Goal: Task Accomplishment & Management: Use online tool/utility

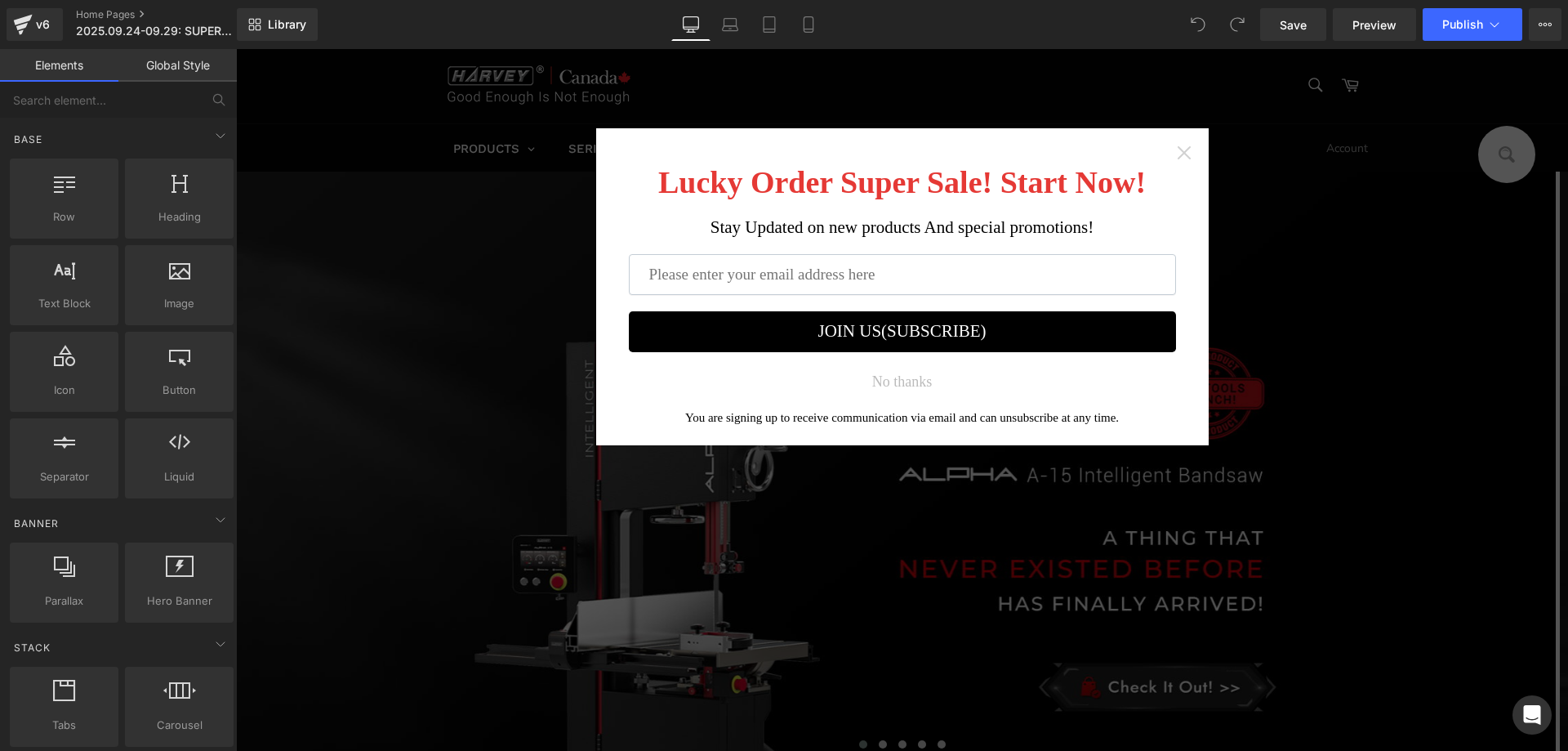
click at [1176, 156] on icon "Close widget" at bounding box center [1184, 153] width 16 height 16
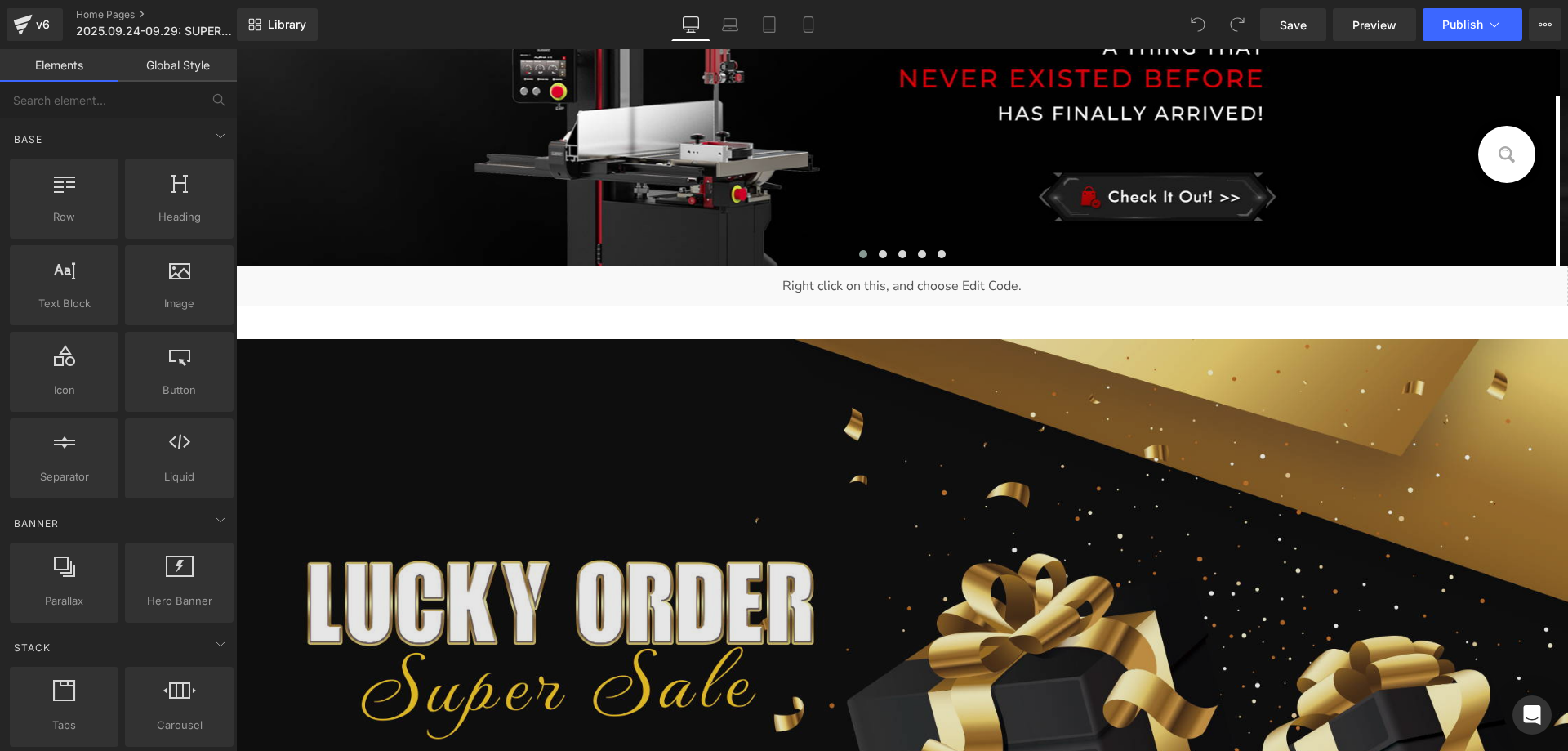
scroll to position [980, 0]
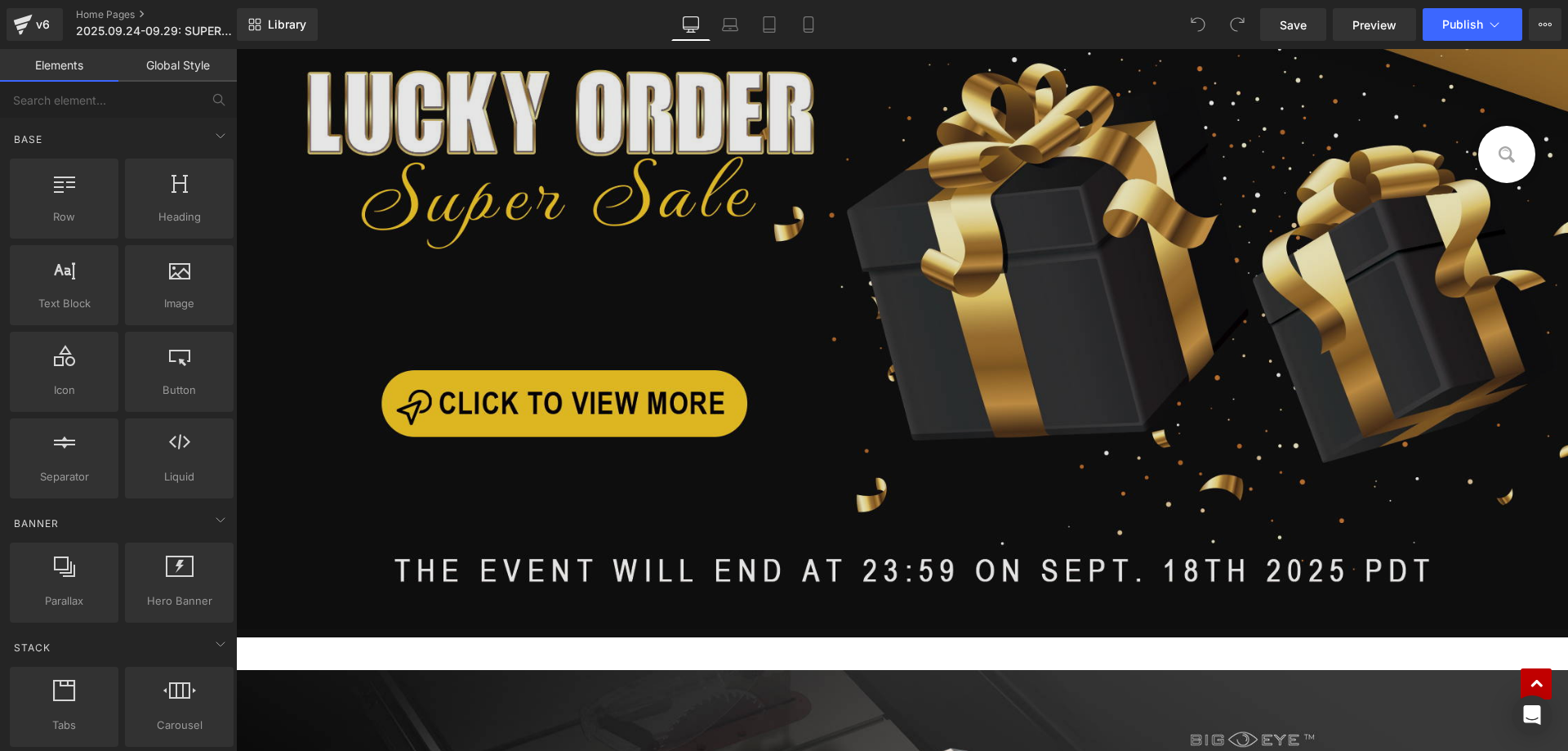
click at [541, 355] on img at bounding box center [901, 239] width 1332 height 780
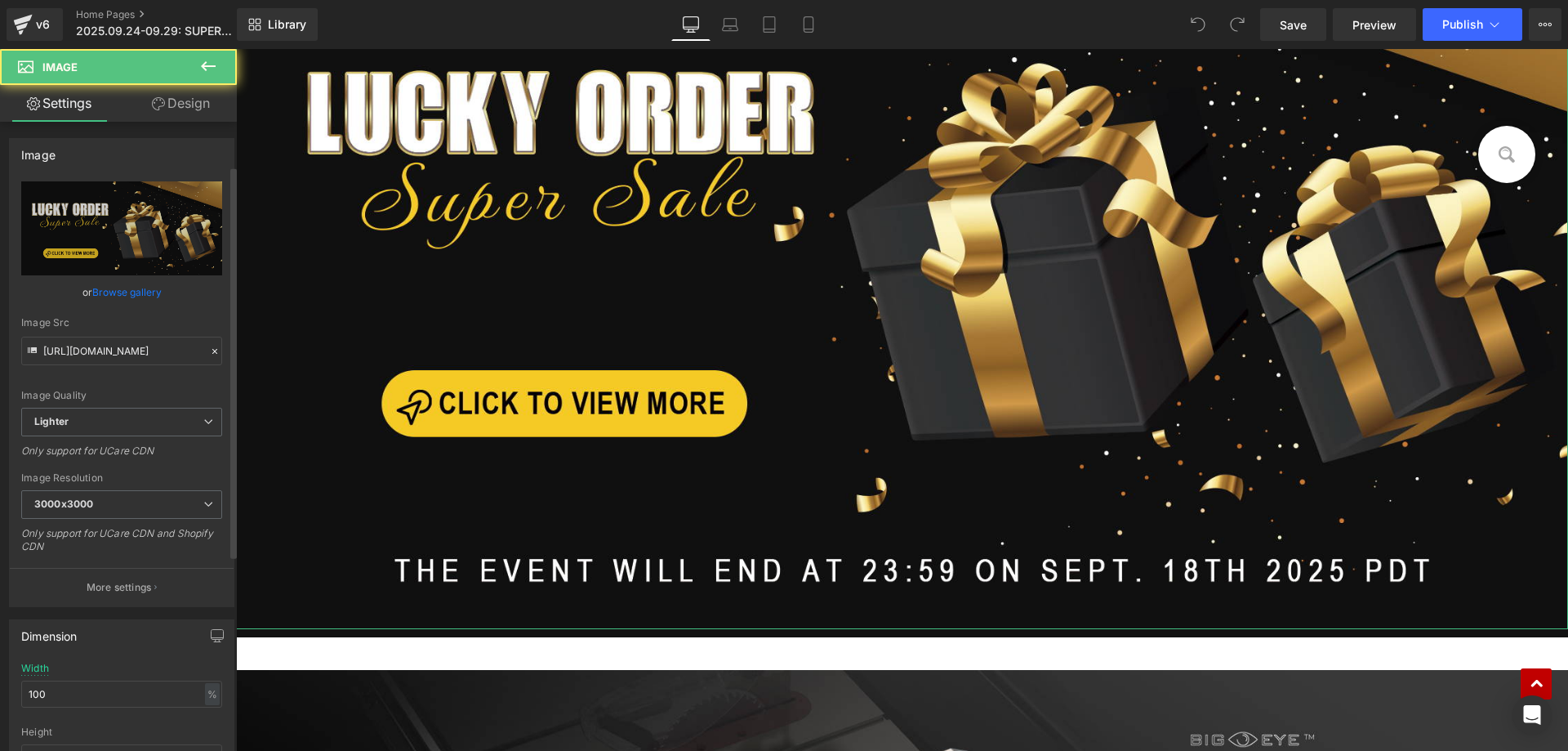
scroll to position [409, 0]
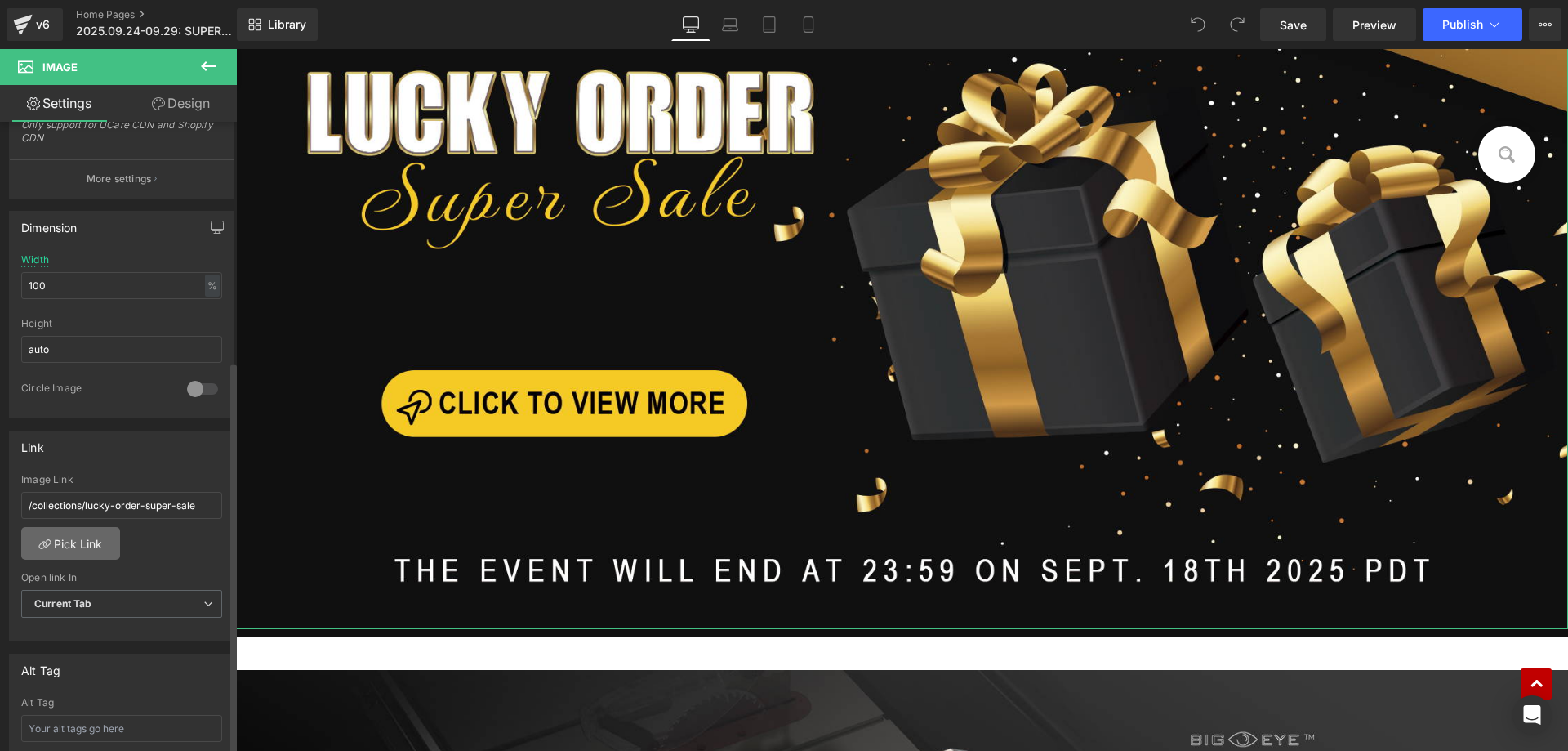
click at [69, 548] on link "Pick Link" at bounding box center [71, 543] width 99 height 33
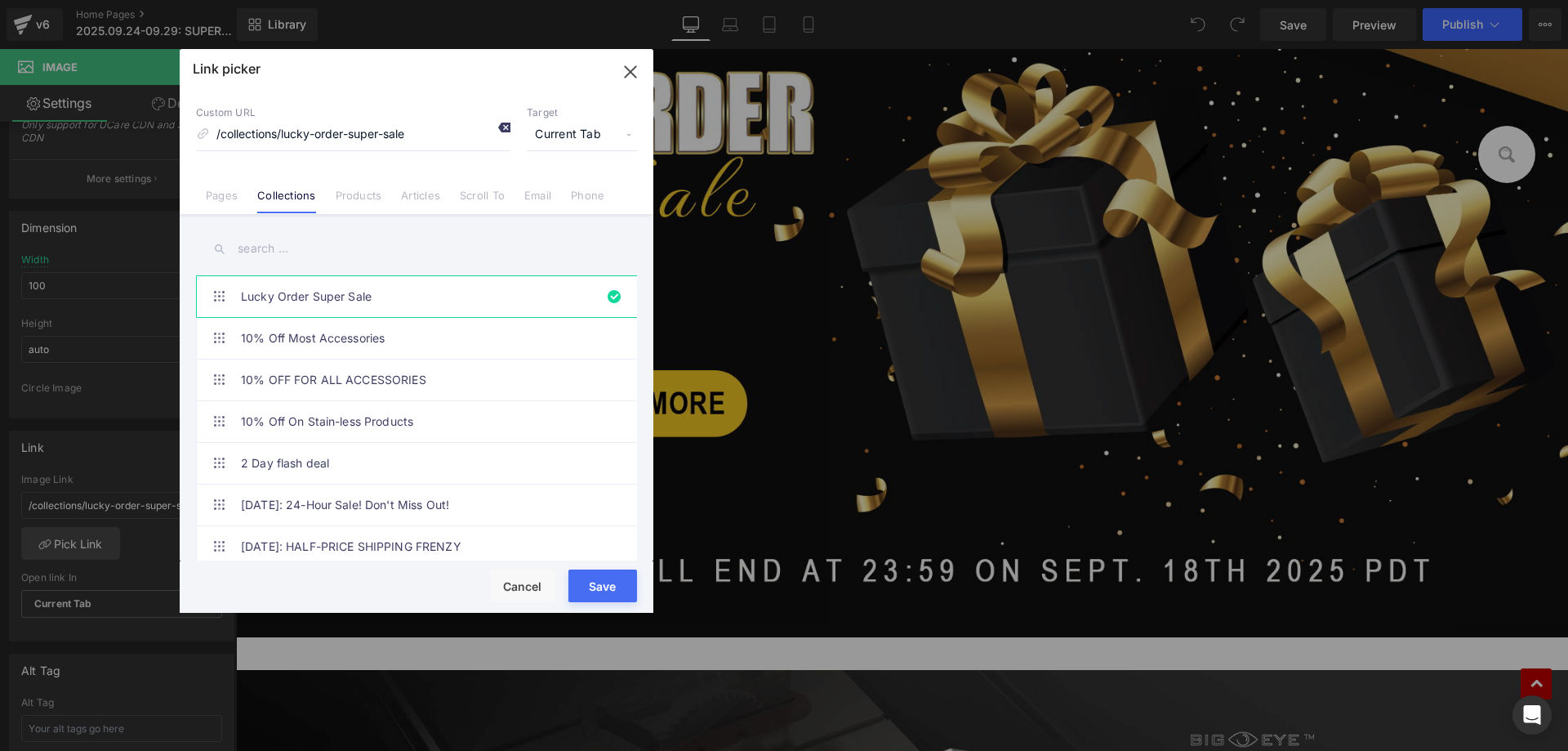
click at [503, 129] on icon at bounding box center [503, 127] width 13 height 13
click at [313, 238] on input "text" at bounding box center [417, 248] width 441 height 37
paste input "SUPER SAVINGS GREAT OFFER"
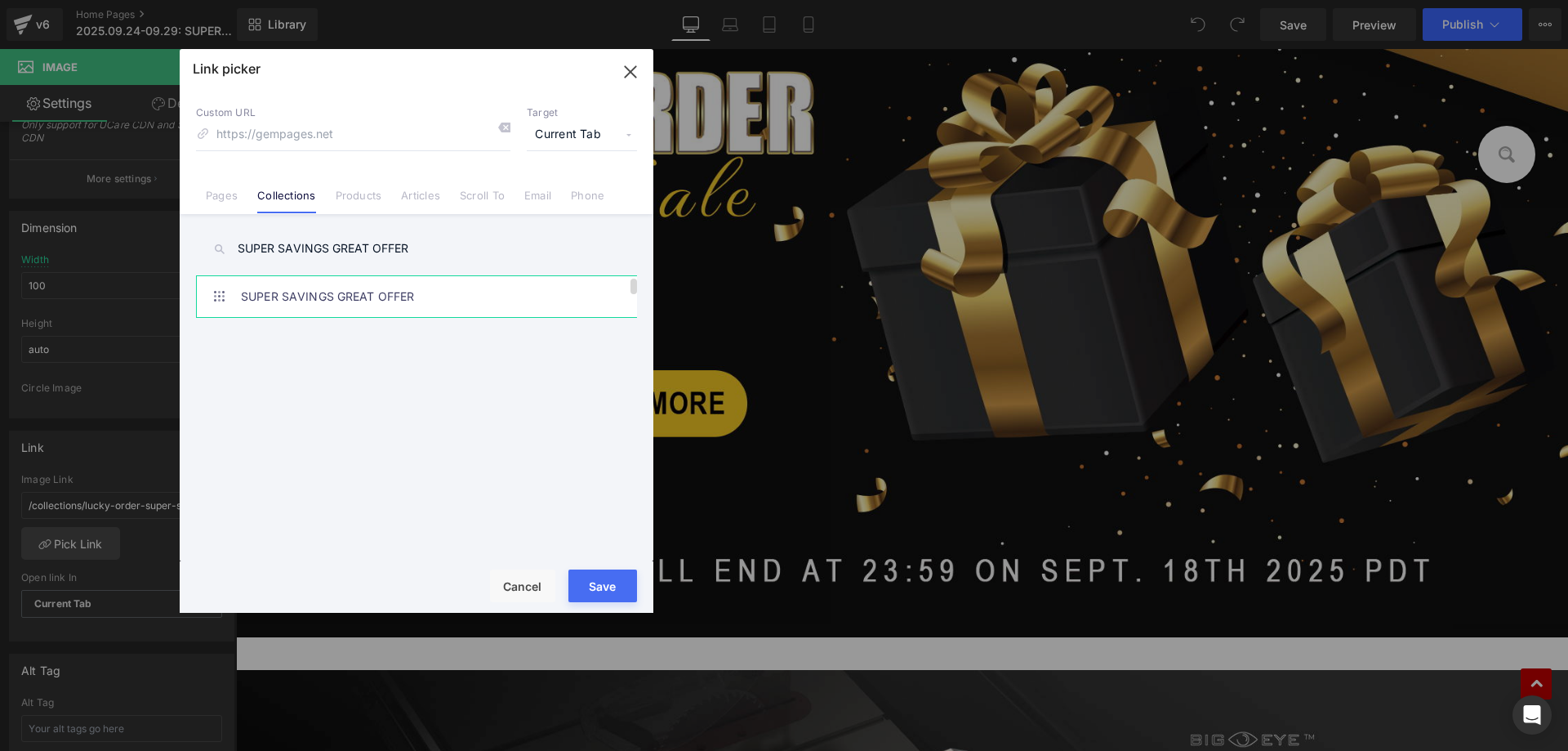
type input "SUPER SAVINGS GREAT OFFER"
click at [408, 300] on link "SUPER SAVINGS GREAT OFFER" at bounding box center [420, 296] width 360 height 41
type input "/collections/super-savings-great-offer"
drag, startPoint x: 601, startPoint y: 574, endPoint x: 387, endPoint y: 519, distance: 221.0
click at [601, 574] on button "Save" at bounding box center [602, 586] width 69 height 33
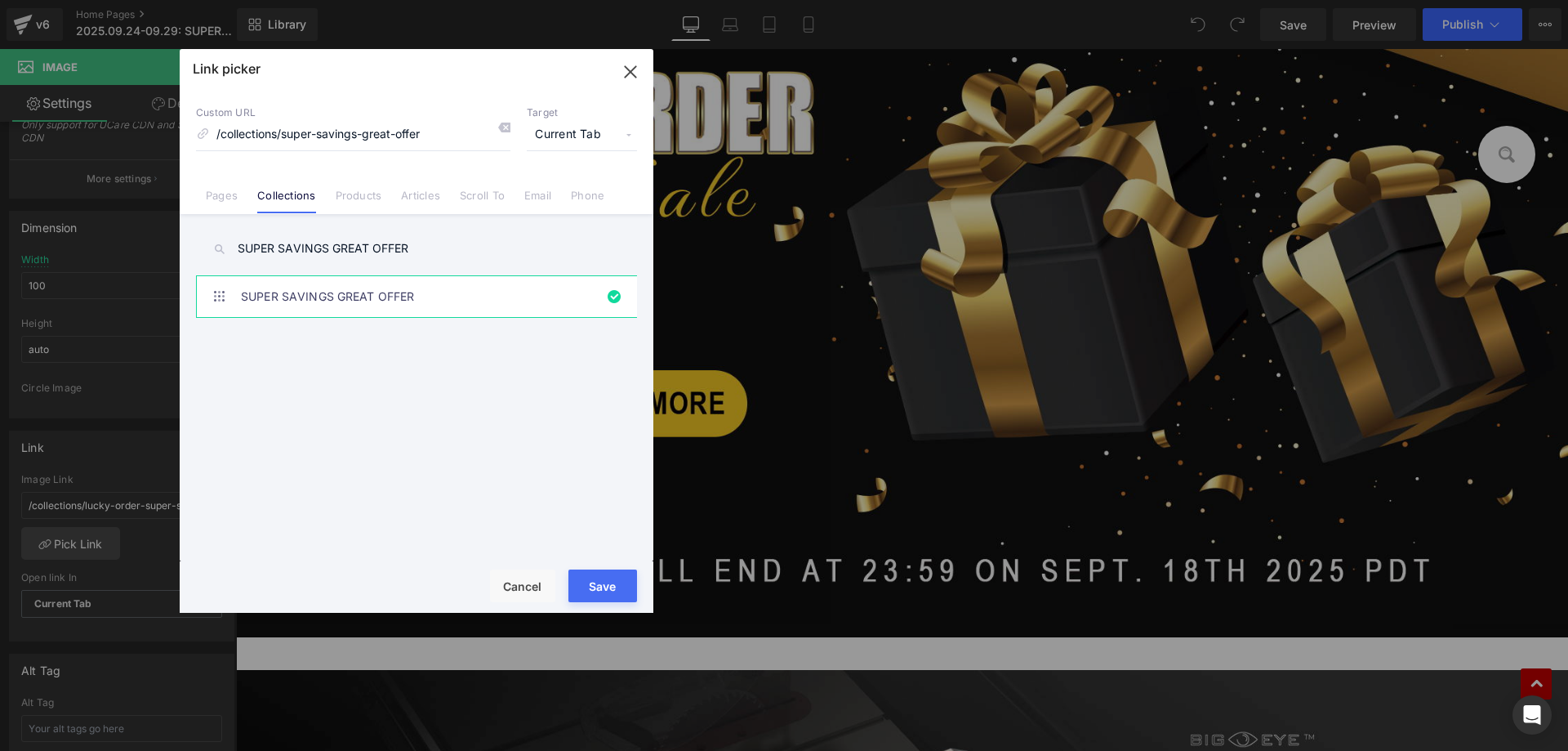
type input "/collections/super-savings-great-offer"
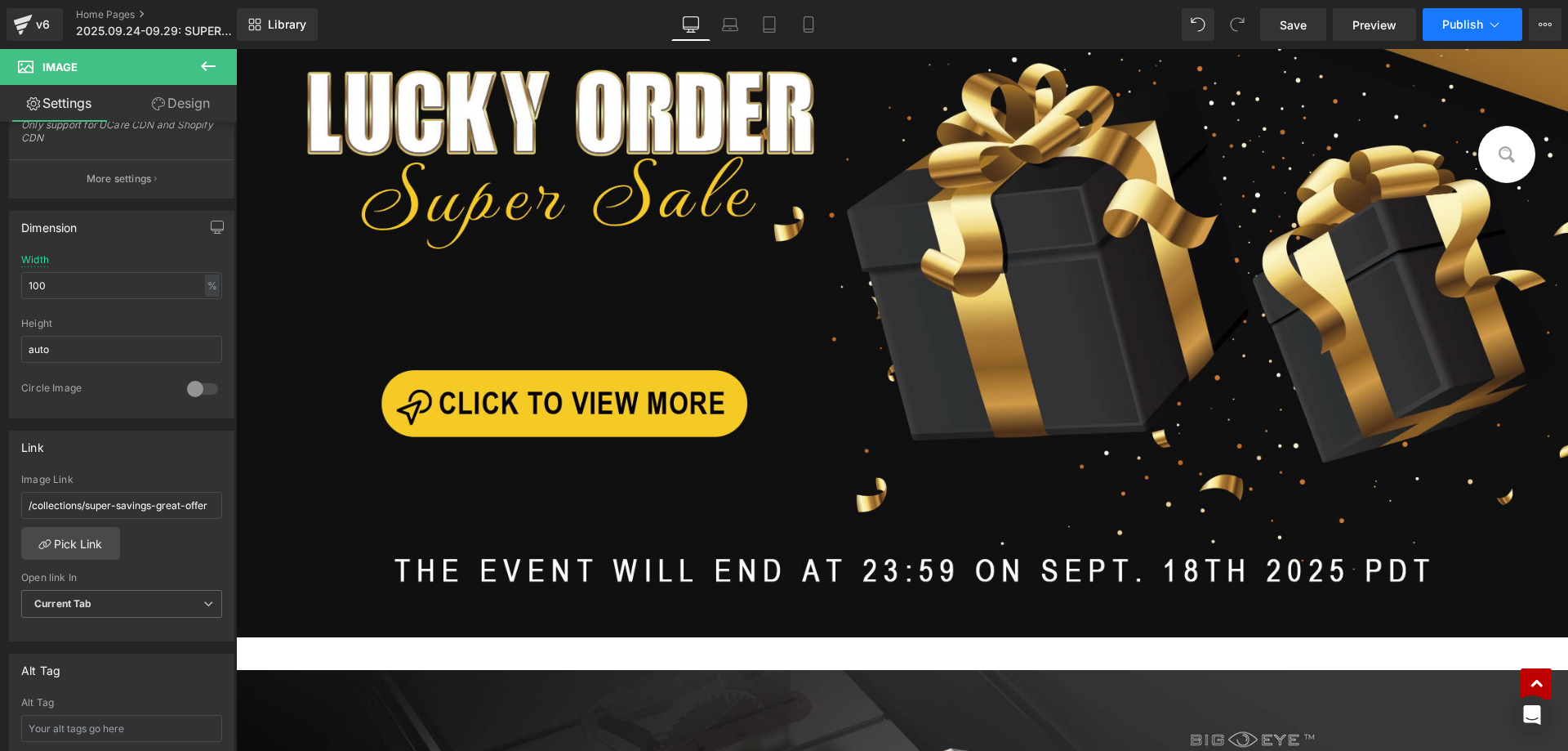
click at [1469, 28] on span "Publish" at bounding box center [1463, 24] width 41 height 13
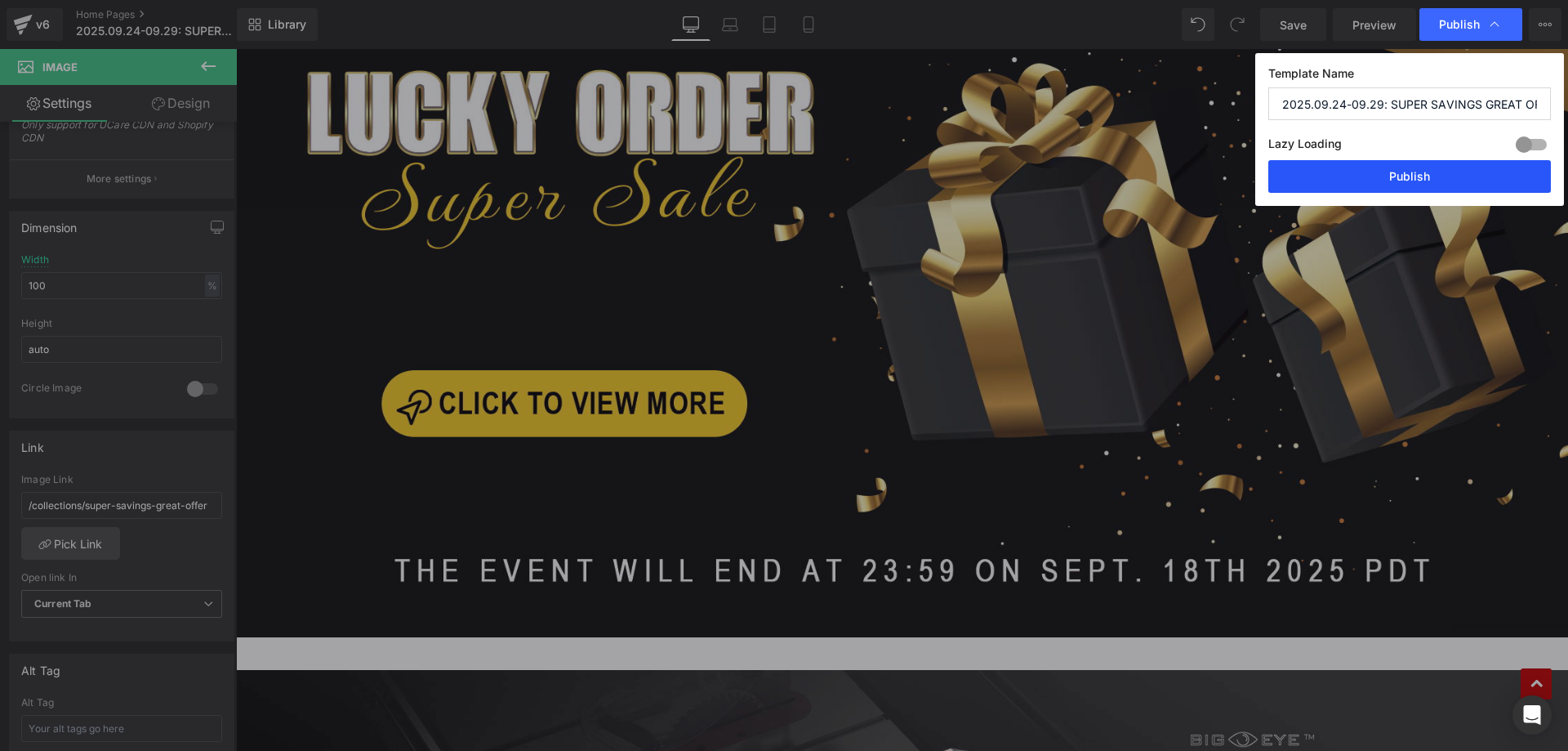
drag, startPoint x: 1381, startPoint y: 174, endPoint x: 1140, endPoint y: 125, distance: 245.9
click at [1381, 174] on button "Publish" at bounding box center [1409, 176] width 283 height 33
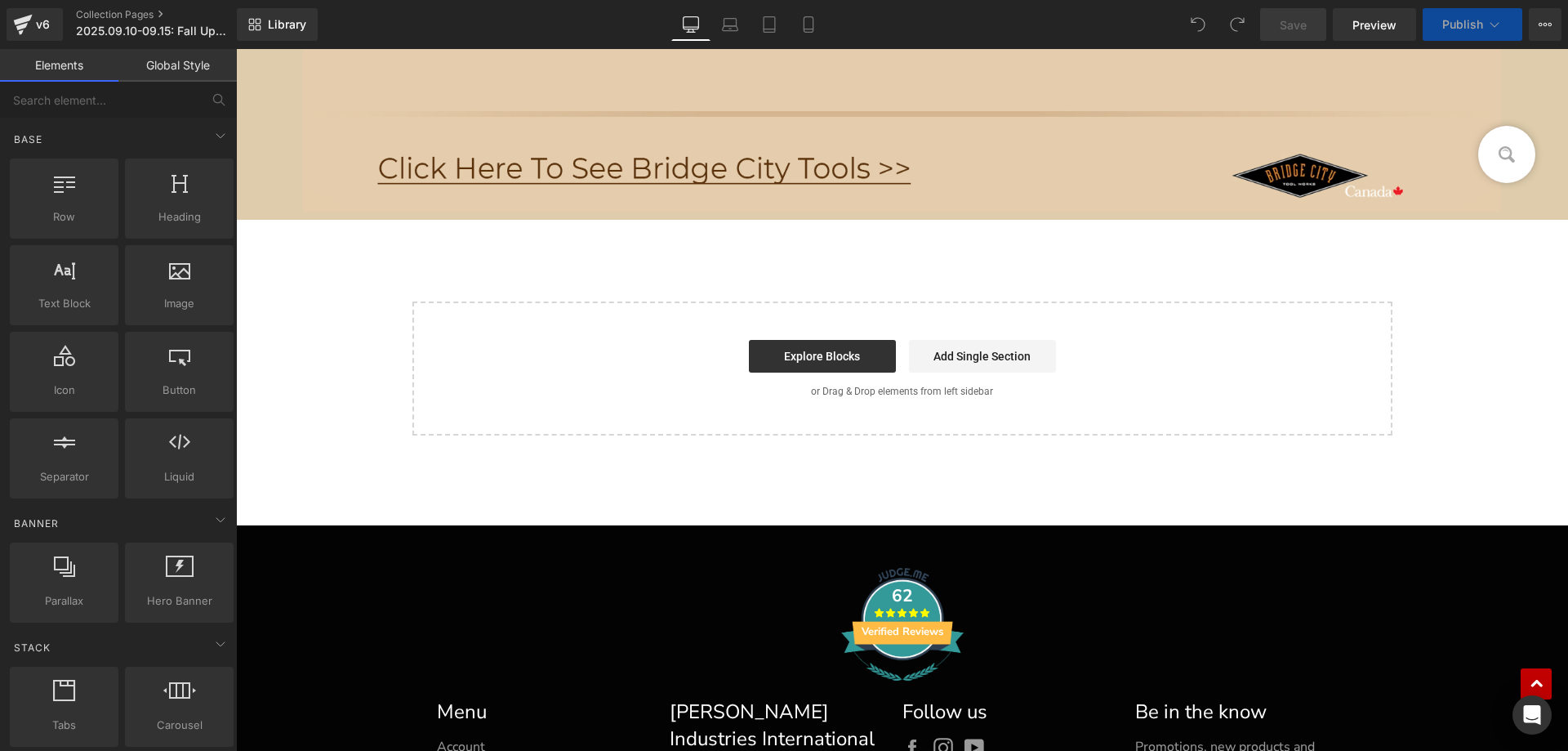
scroll to position [2860, 0]
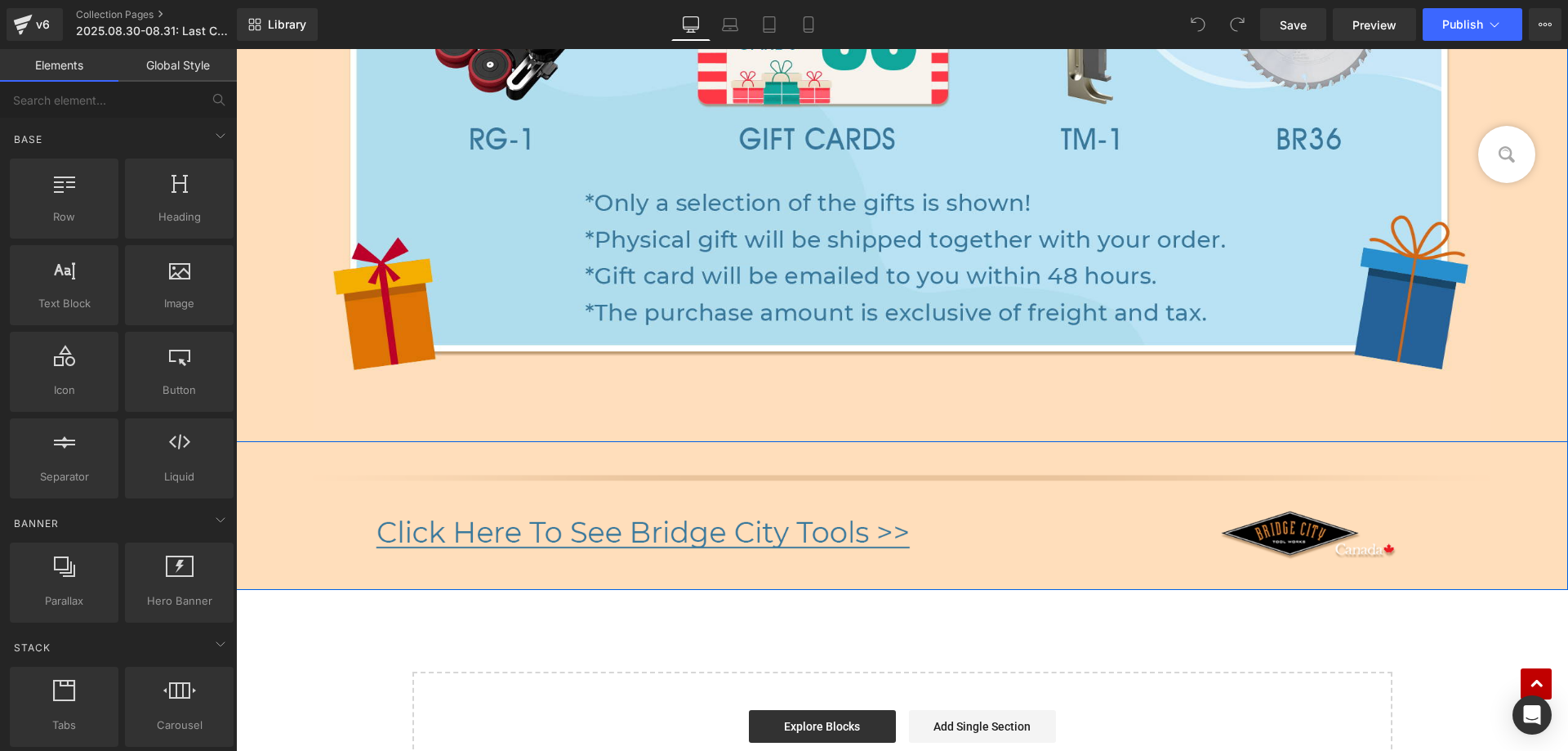
scroll to position [3350, 0]
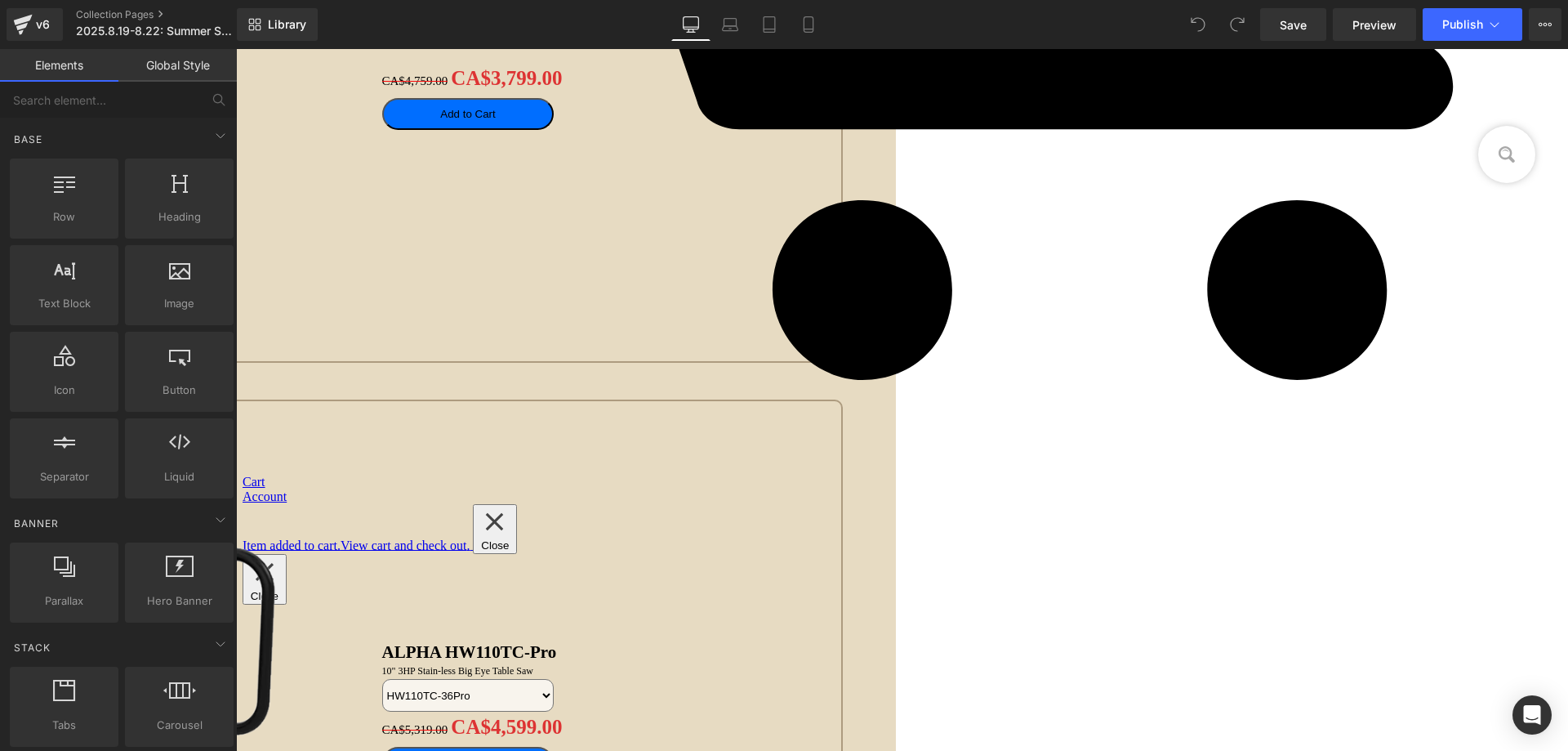
scroll to position [3922, 0]
